Goal: Information Seeking & Learning: Learn about a topic

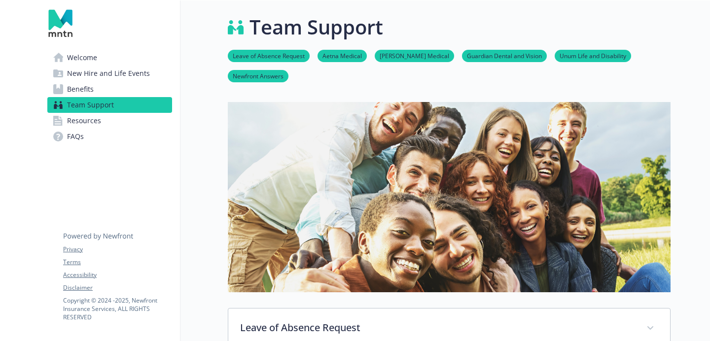
scroll to position [1297, 0]
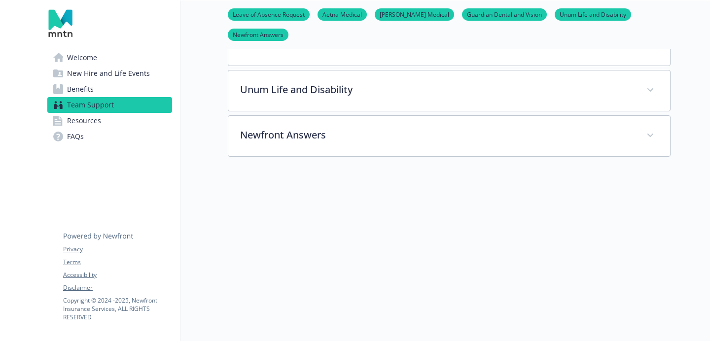
click at [276, 33] on link "Newfront Answers" at bounding box center [258, 34] width 61 height 9
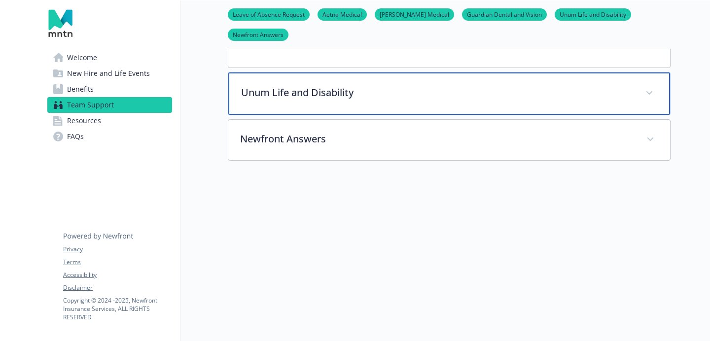
click at [317, 99] on div "Unum Life and Disability" at bounding box center [449, 93] width 442 height 42
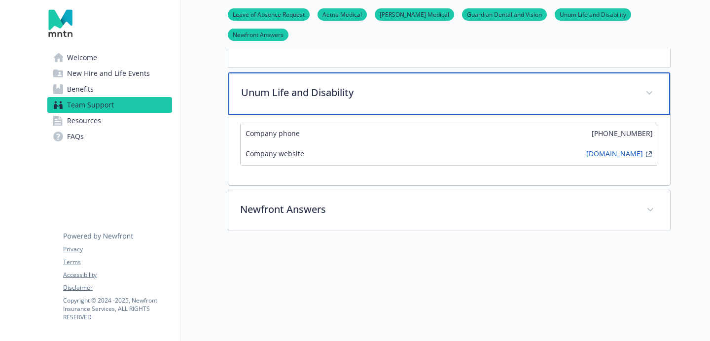
click at [325, 96] on div "Unum Life and Disability" at bounding box center [449, 93] width 442 height 42
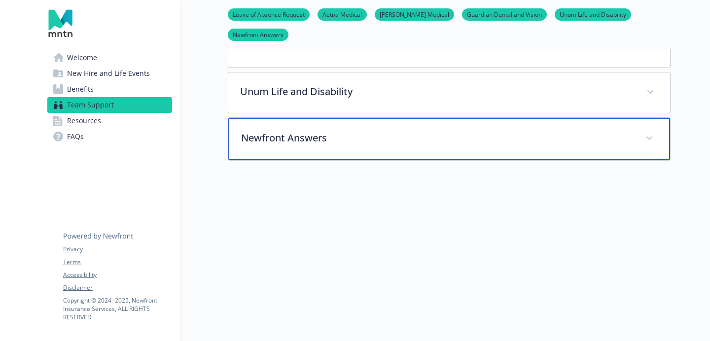
click at [318, 131] on p "Newfront Answers" at bounding box center [437, 138] width 392 height 15
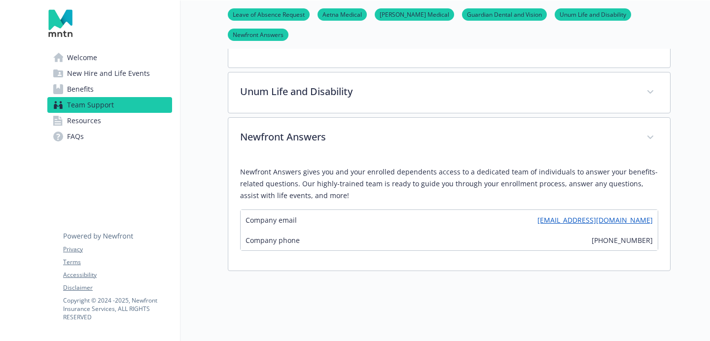
click at [111, 63] on link "Welcome" at bounding box center [109, 58] width 125 height 16
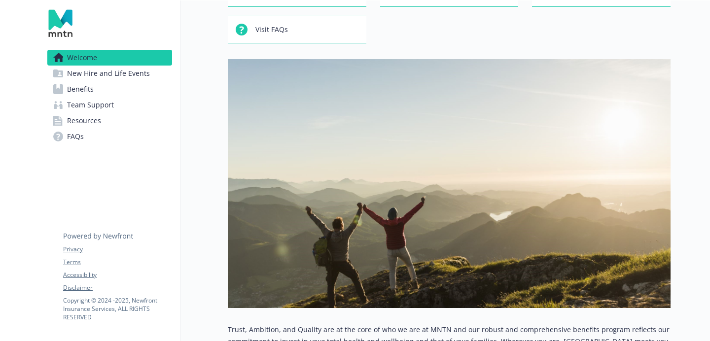
scroll to position [332, 0]
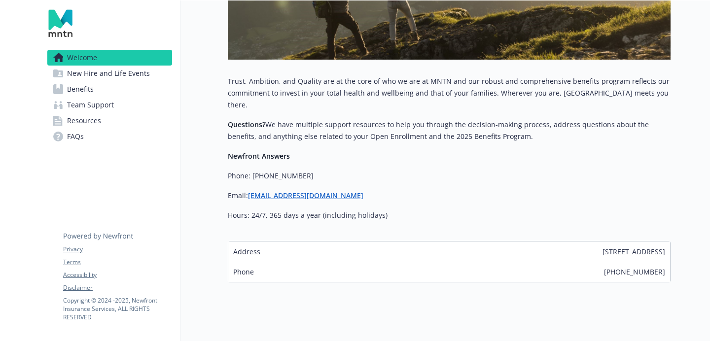
click at [277, 212] on div "Trust, Ambition, and Quality are at the core of who we are at MNTN and our robu…" at bounding box center [449, 152] width 443 height 154
click at [103, 125] on link "Resources" at bounding box center [109, 121] width 125 height 16
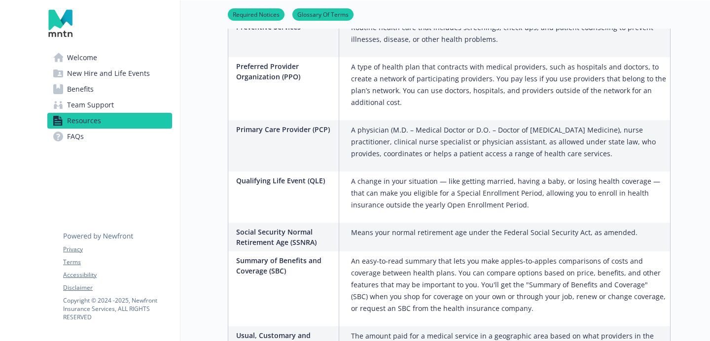
scroll to position [1816, 0]
